Goal: Task Accomplishment & Management: Complete application form

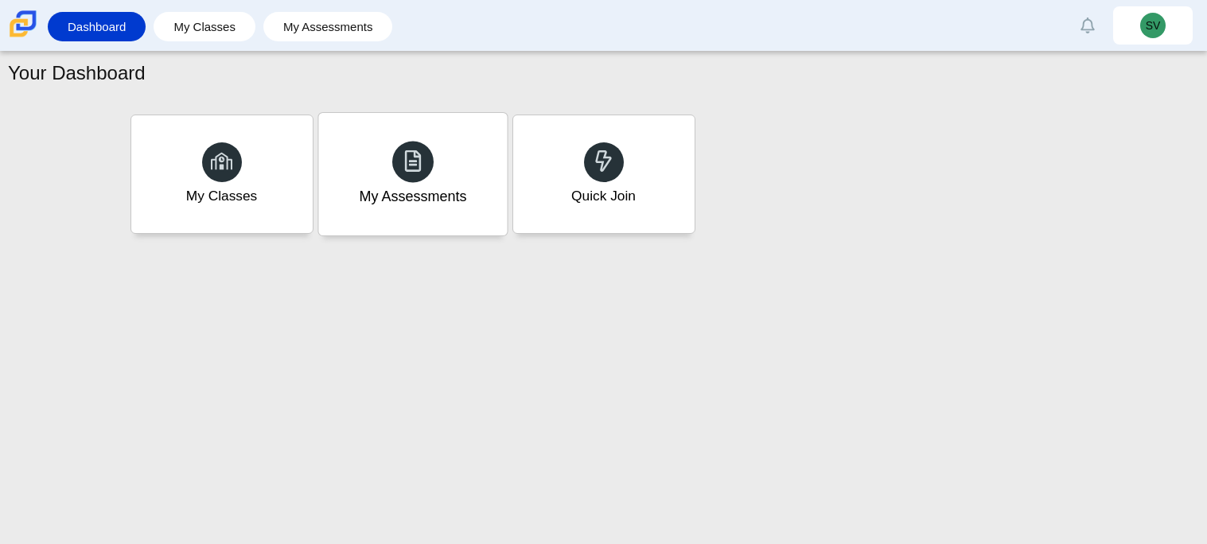
click at [475, 125] on div "My Assessments" at bounding box center [412, 174] width 189 height 123
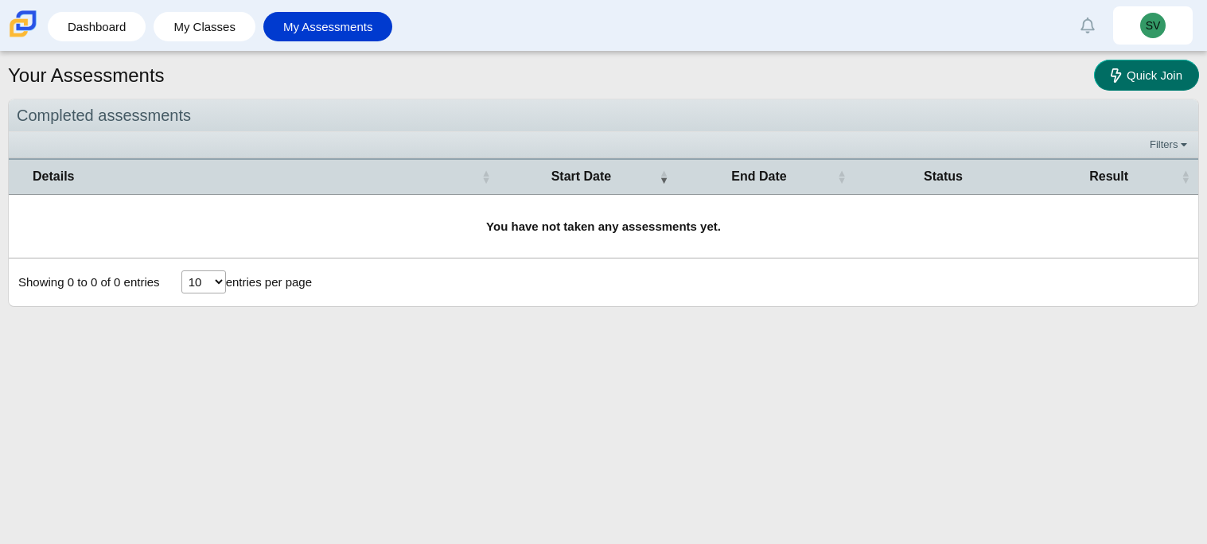
click at [1131, 76] on span "Quick Join" at bounding box center [1155, 75] width 56 height 14
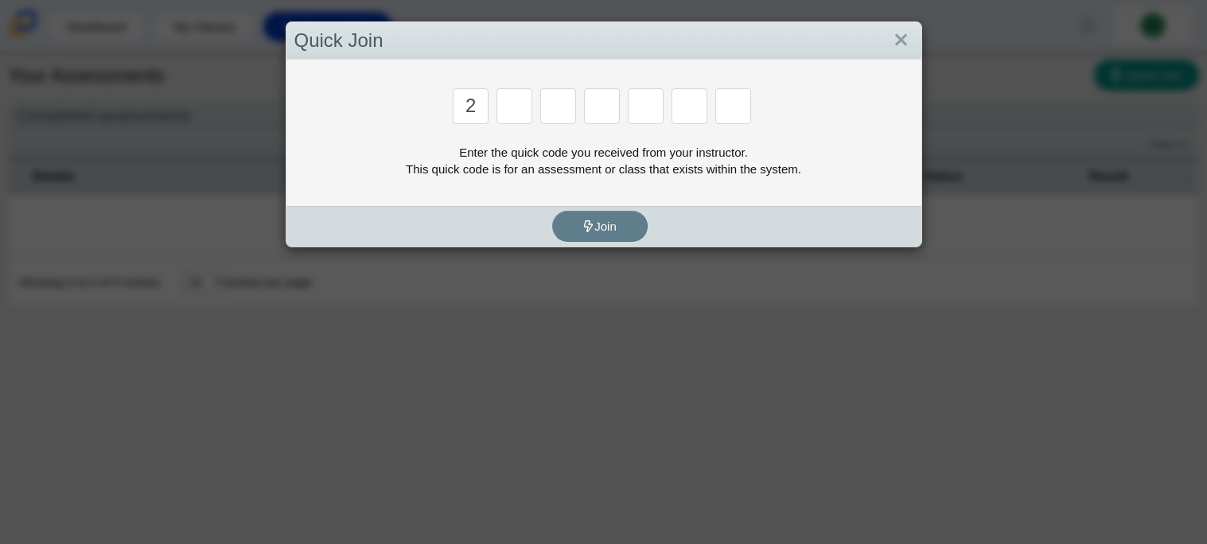
type input "2"
type input "c"
type input "u"
type input "p"
type input "s"
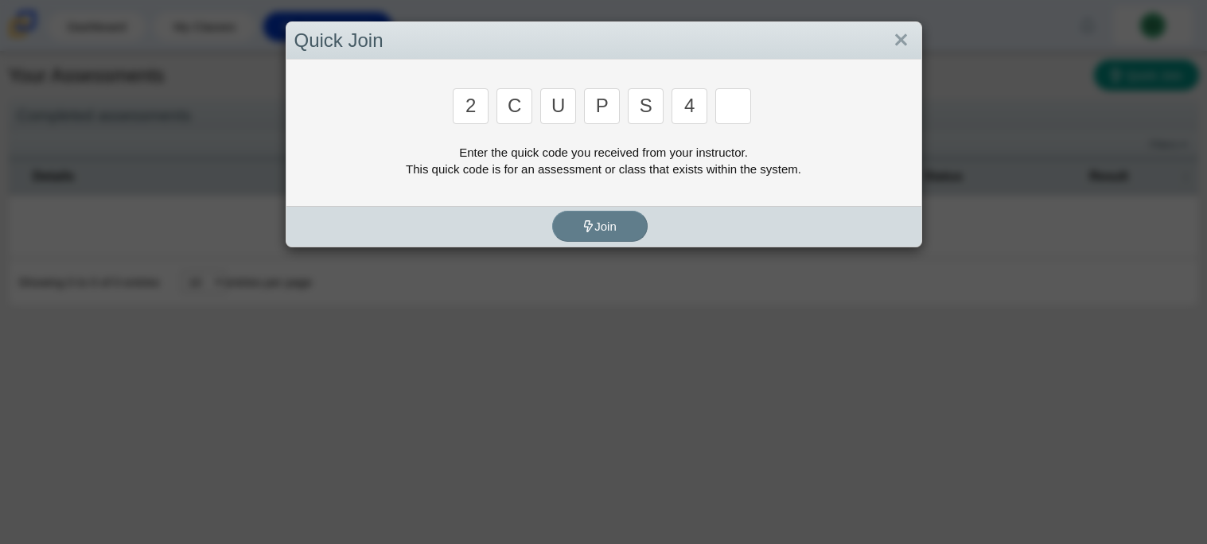
type input "4"
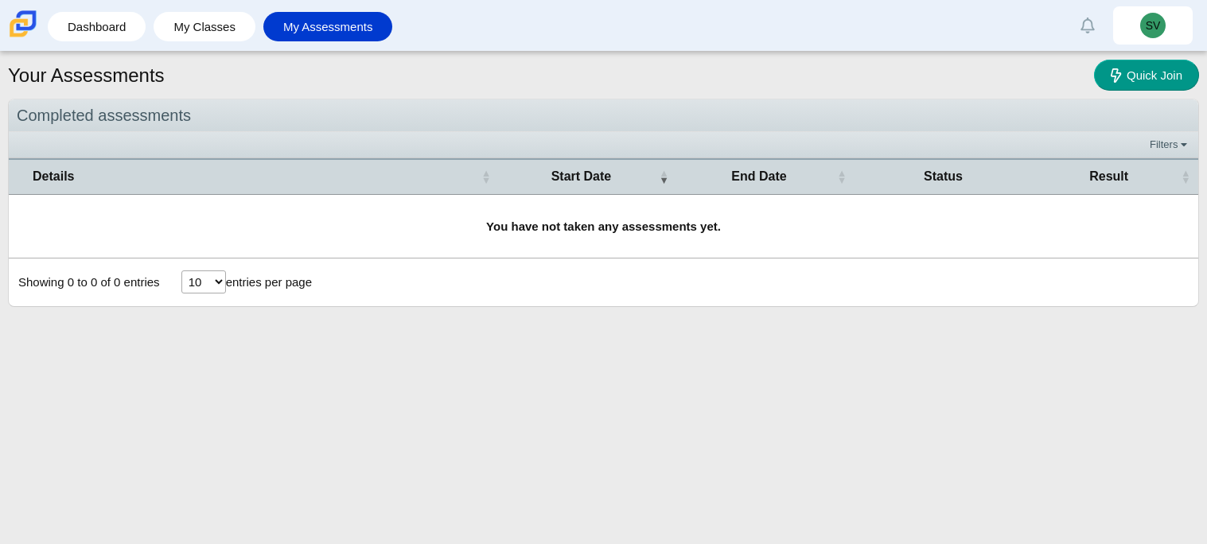
type input "a"
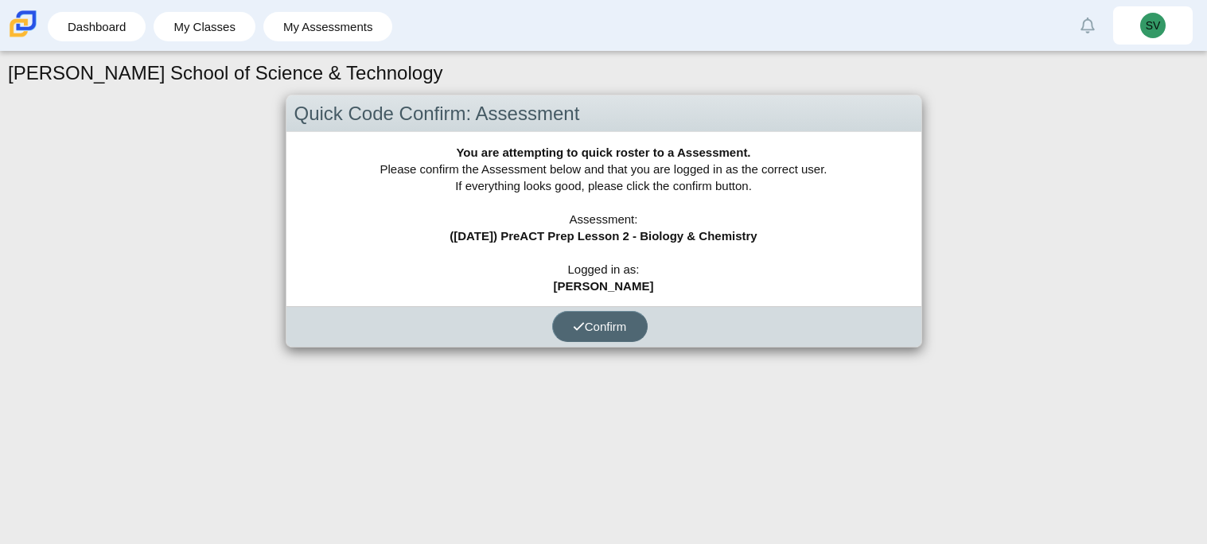
click at [596, 320] on span "Confirm" at bounding box center [600, 327] width 54 height 14
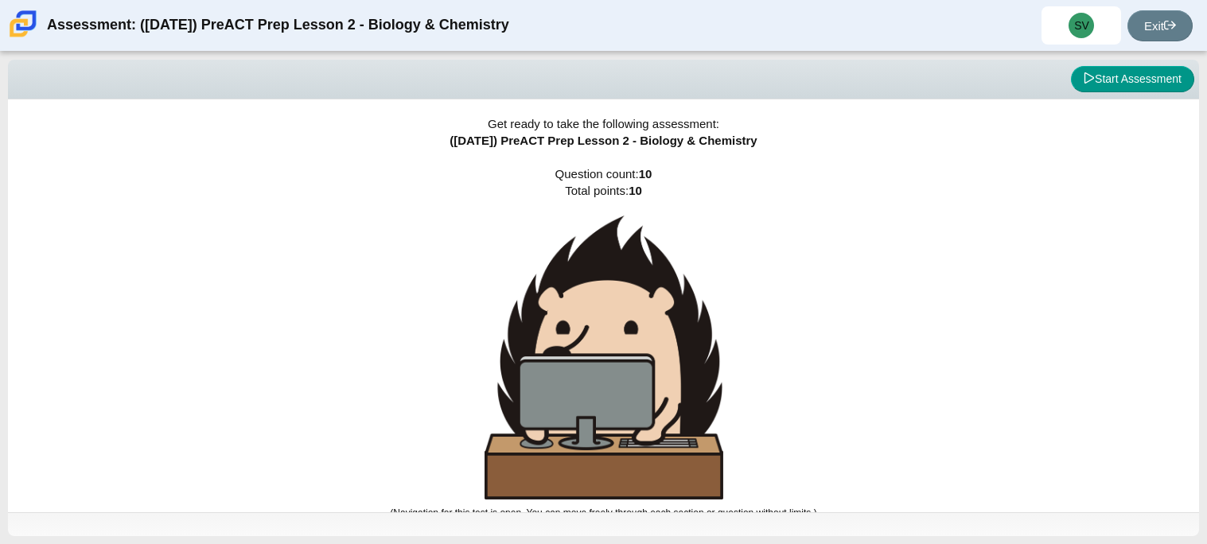
scroll to position [9, 0]
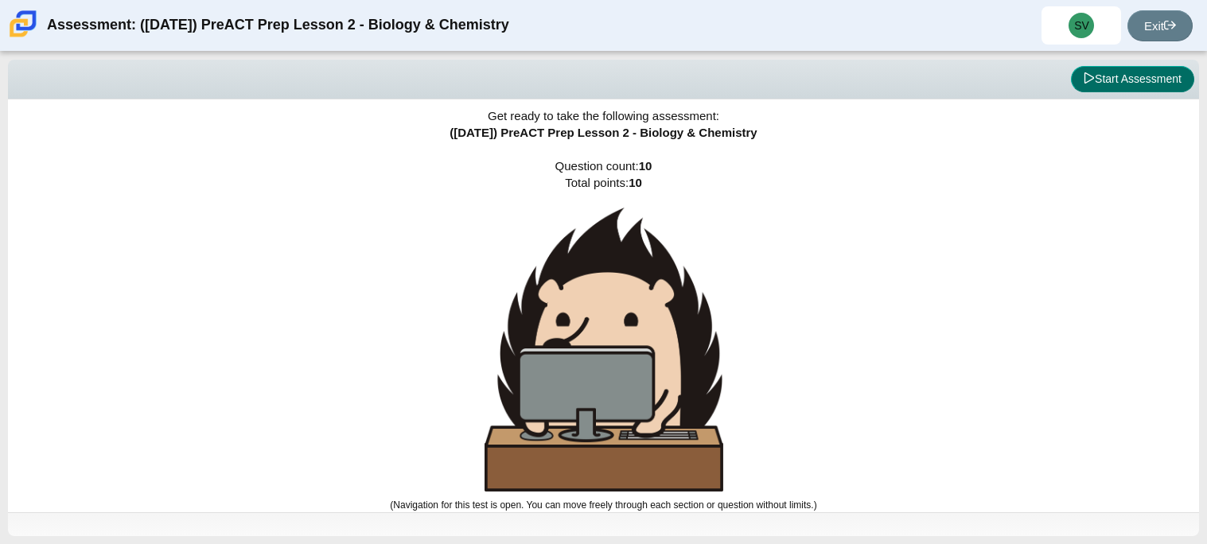
click at [1150, 81] on button "Start Assessment" at bounding box center [1132, 79] width 123 height 27
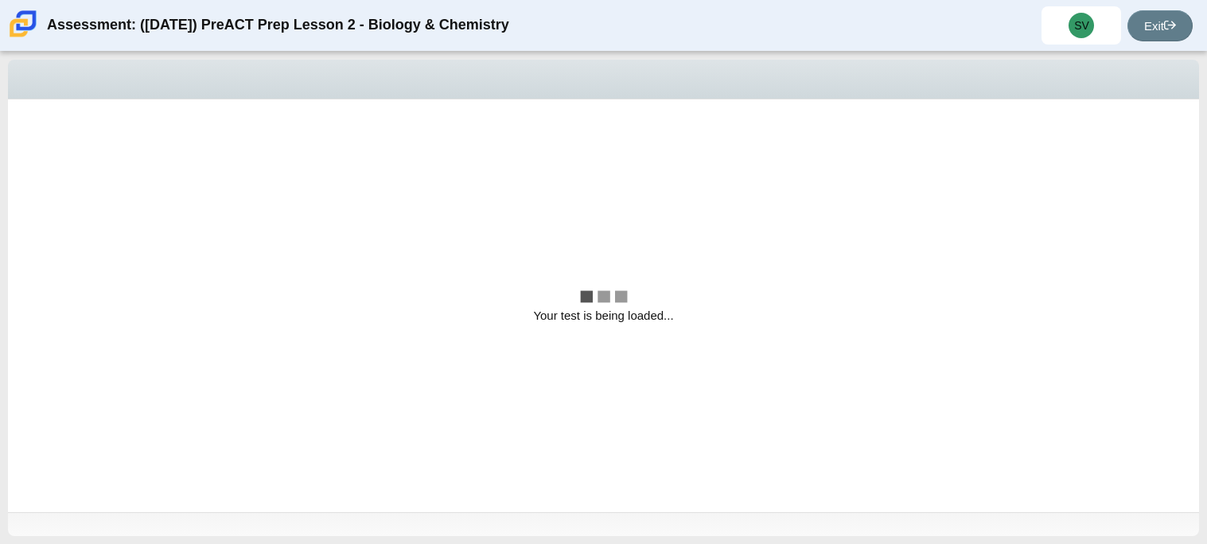
scroll to position [0, 0]
select select "88c27e0d-eae0-4ba9-ac20-9160ce6547ef"
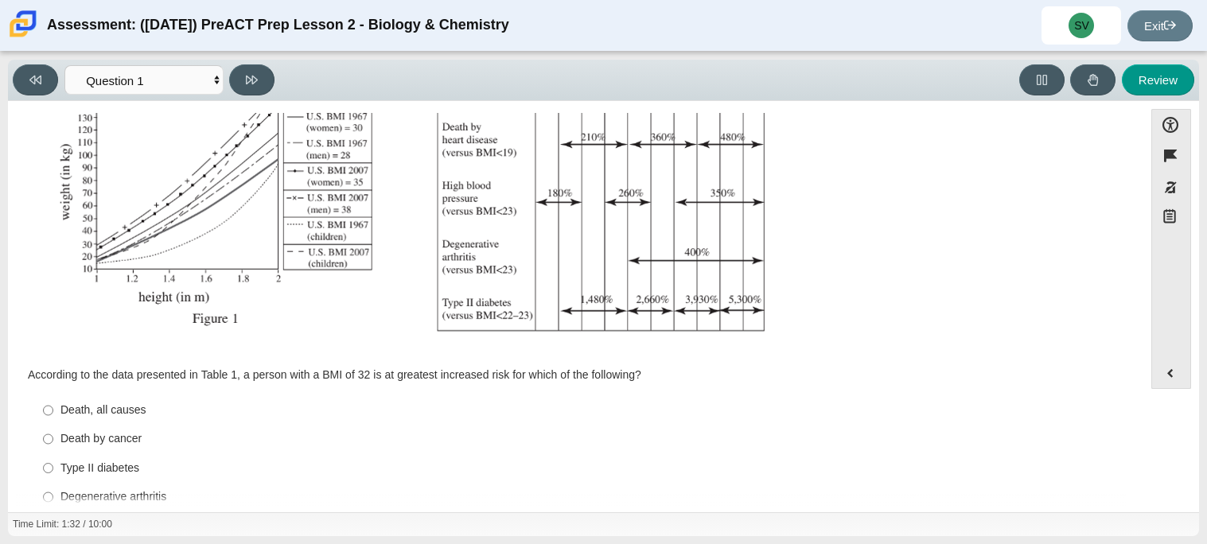
scroll to position [338, 0]
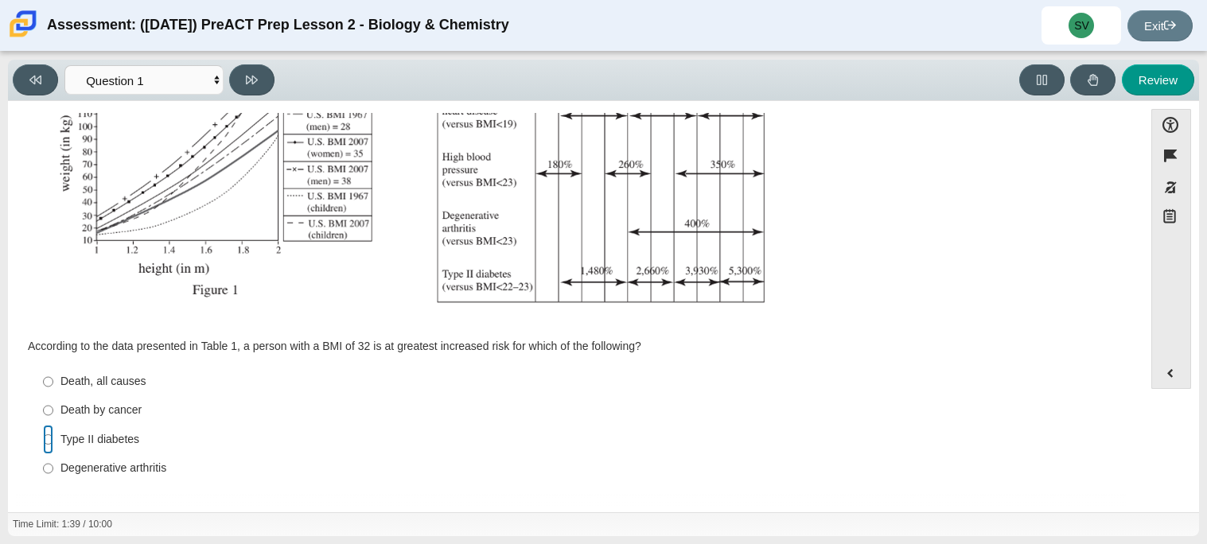
click at [50, 437] on input "Type II diabetes Type II diabetes" at bounding box center [48, 439] width 10 height 29
radio input "true"
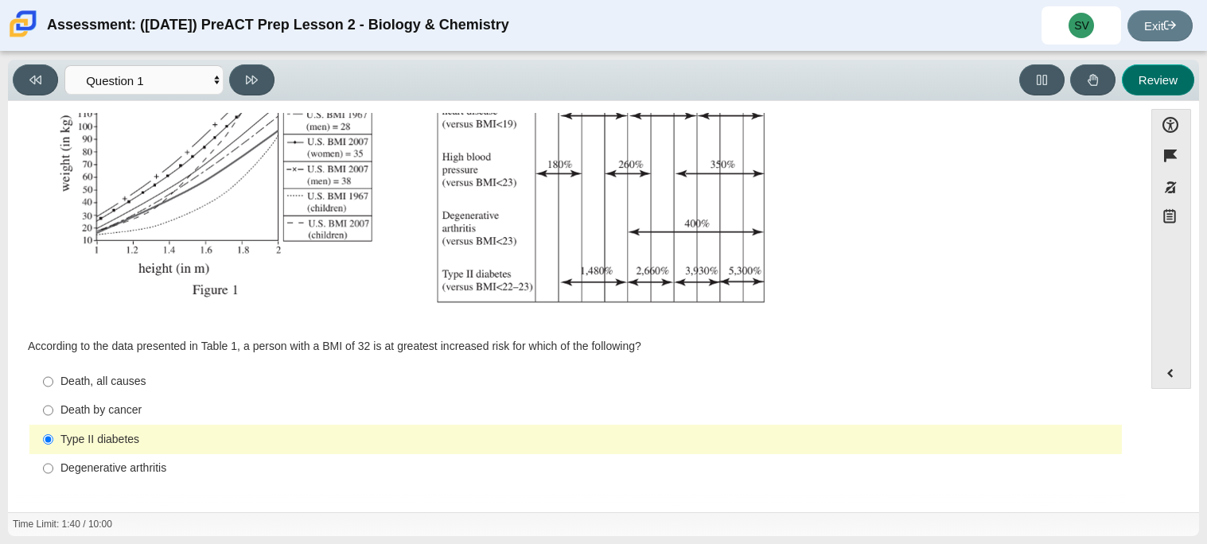
click at [1174, 87] on button "Review" at bounding box center [1158, 79] width 72 height 31
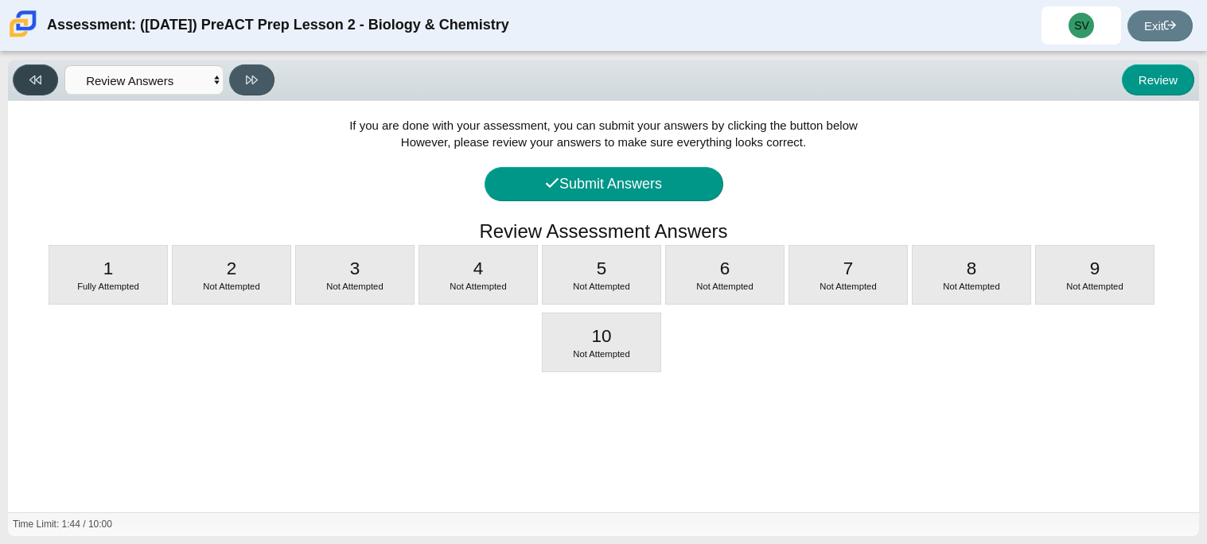
click at [33, 79] on icon at bounding box center [35, 80] width 12 height 12
select select "b9bf8baa-c570-4e7d-b5c0-da6c71b27e9c"
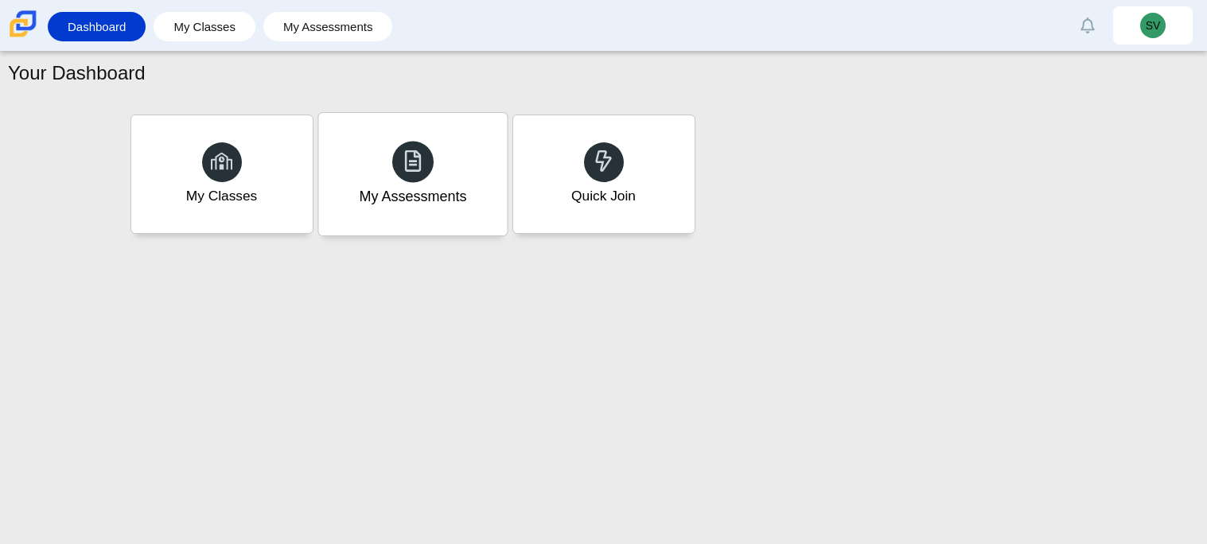
click at [428, 212] on div "My Assessments" at bounding box center [412, 174] width 189 height 123
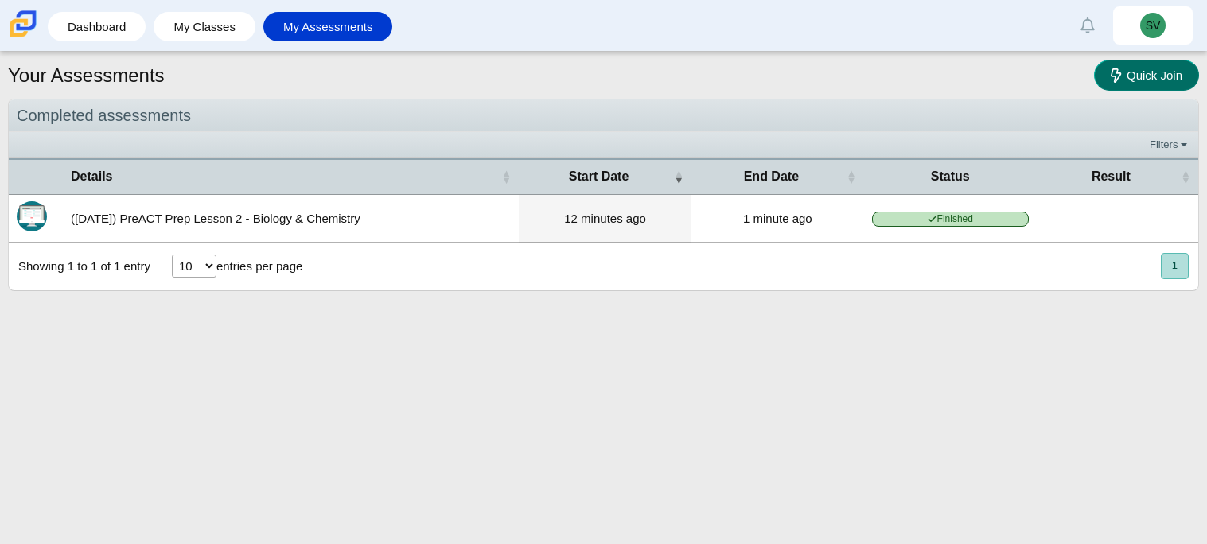
click at [1105, 77] on link "Quick Join" at bounding box center [1146, 75] width 105 height 31
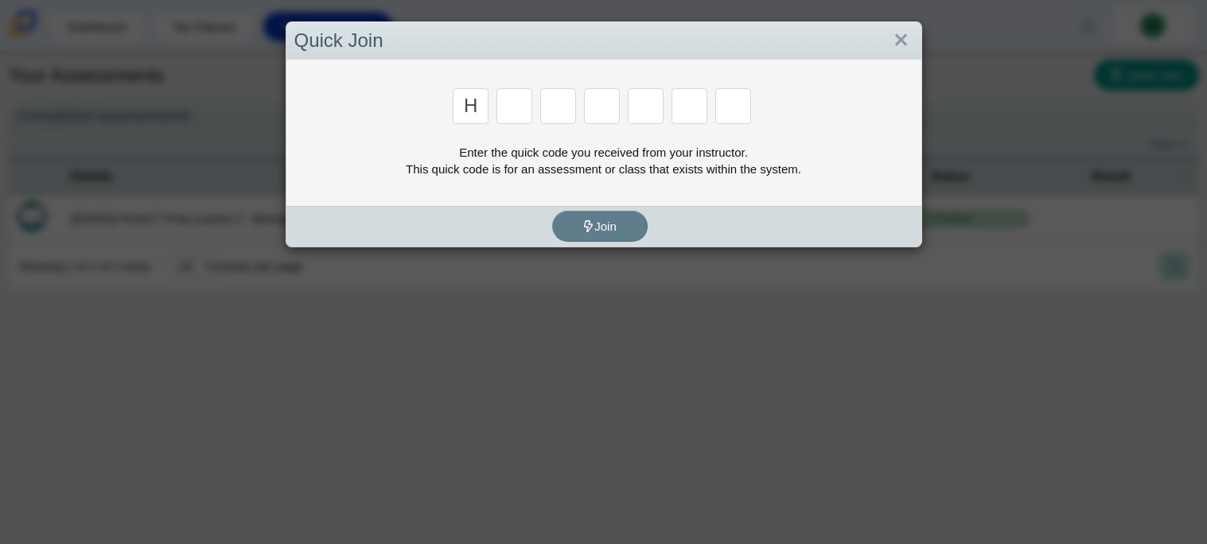
type input "h"
type input "g"
type input "c"
type input "d"
type input "g"
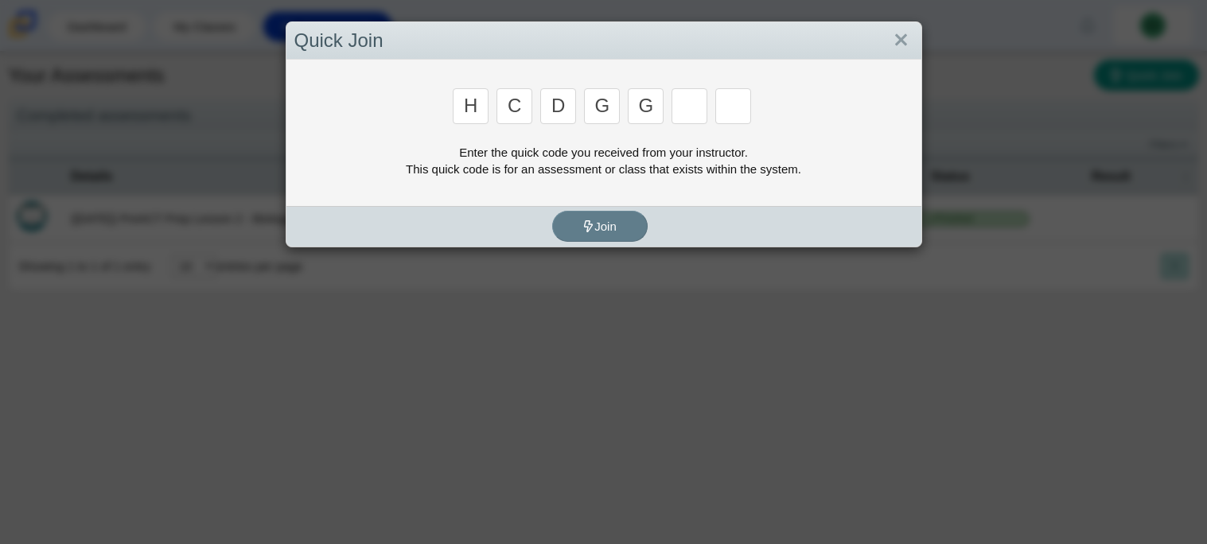
type input "g"
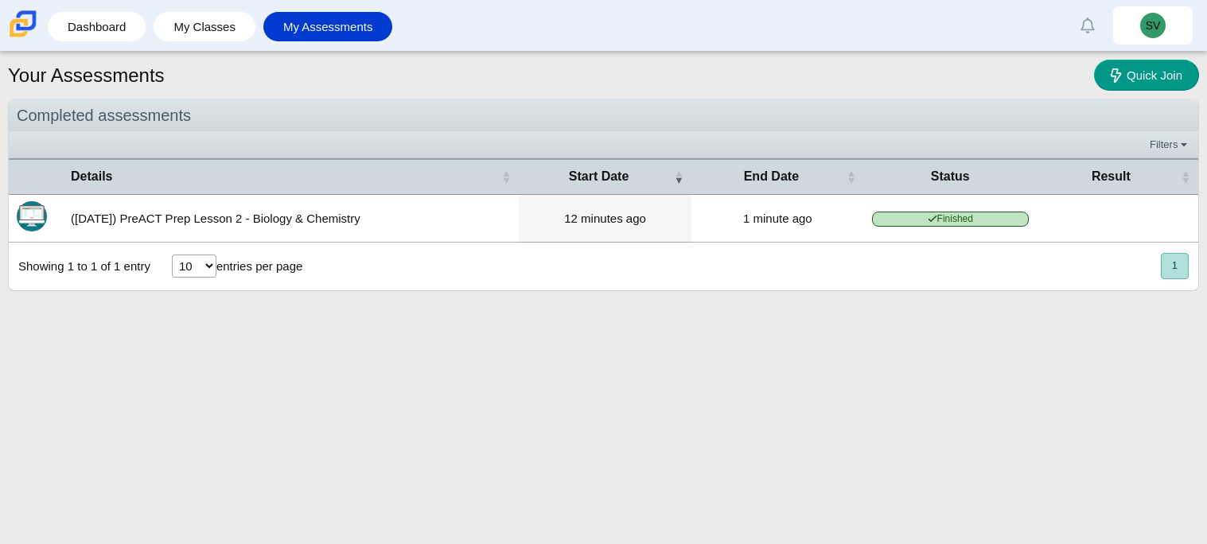
type input "h"
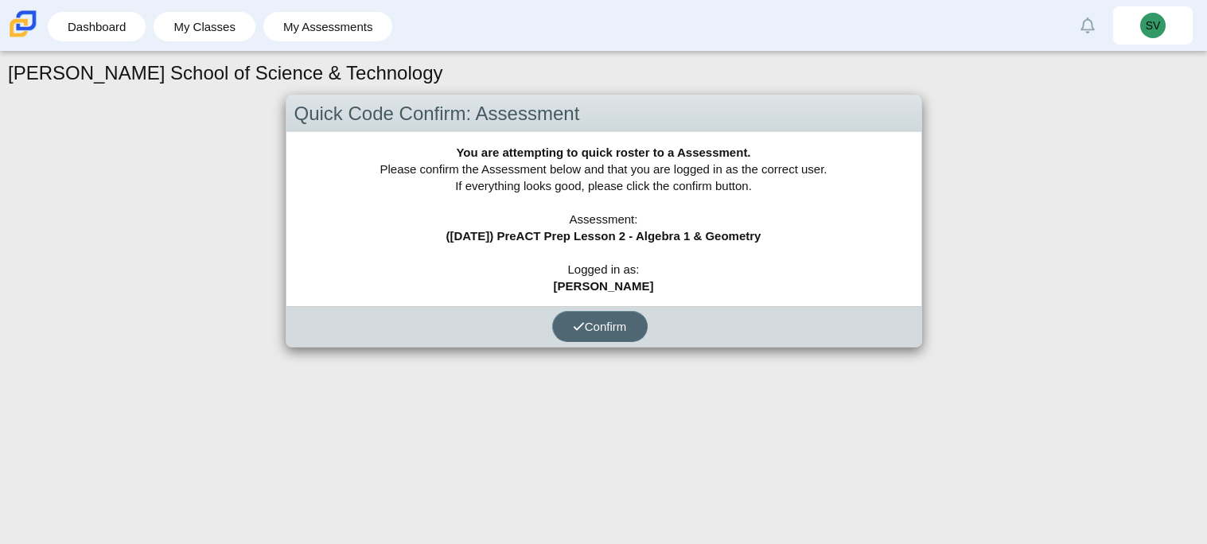
click at [586, 333] on button "Confirm" at bounding box center [599, 326] width 95 height 31
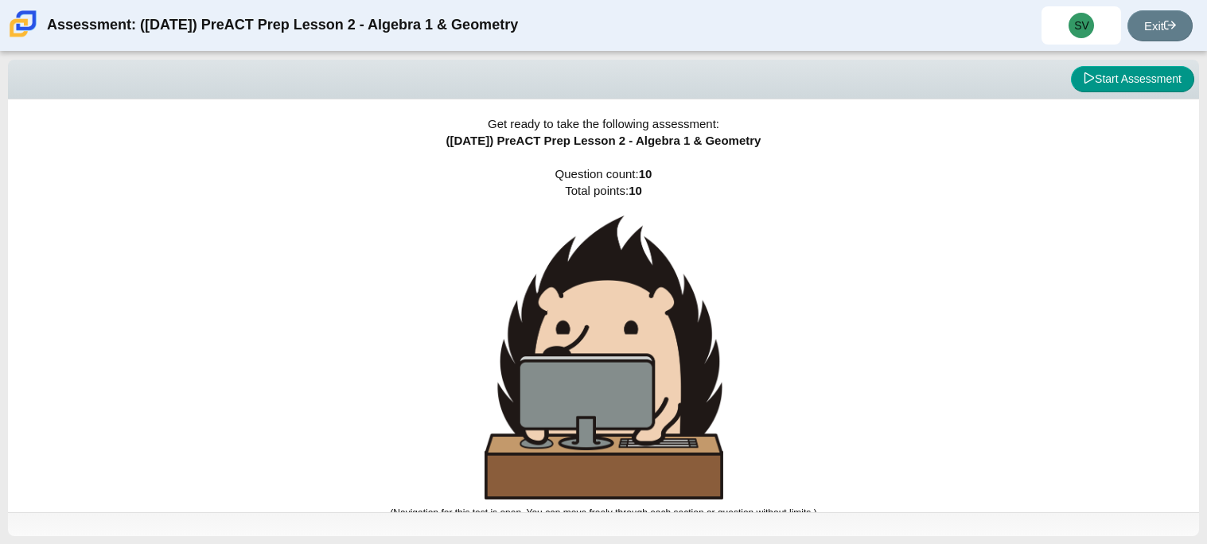
scroll to position [9, 0]
